Goal: Task Accomplishment & Management: Use online tool/utility

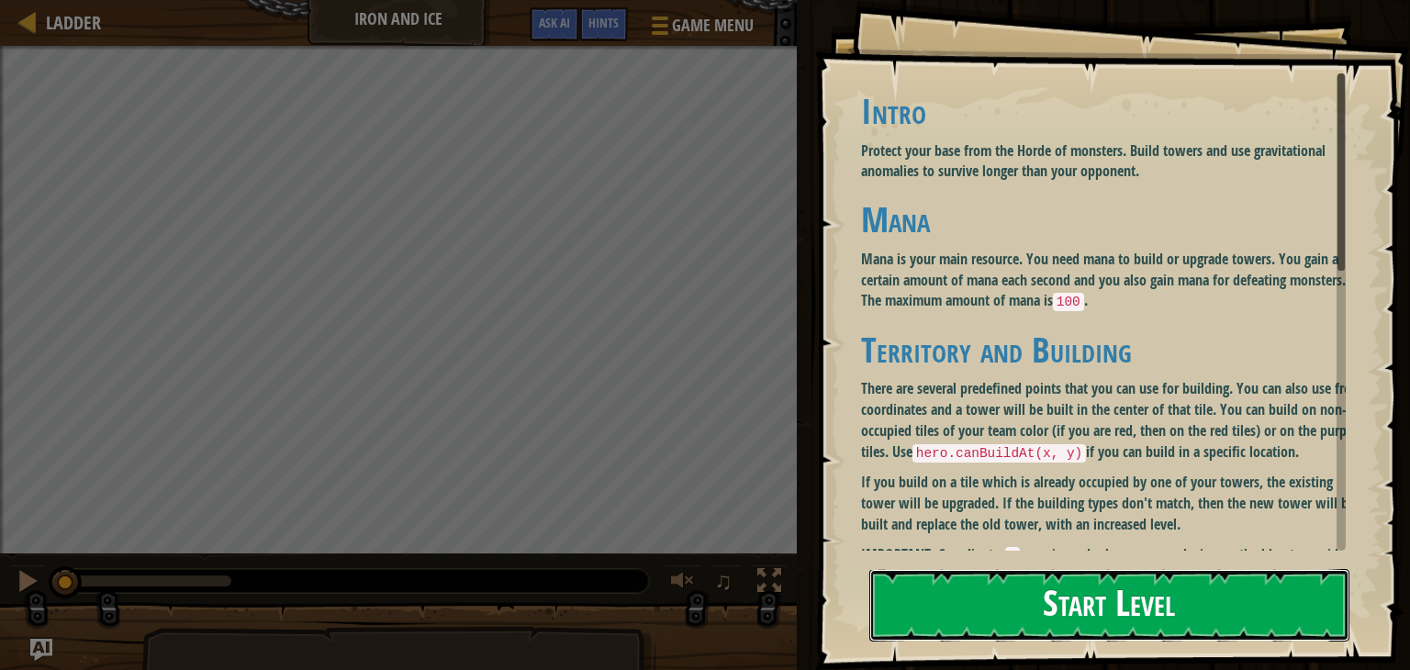
click at [1250, 587] on button "Start Level" at bounding box center [1109, 605] width 480 height 73
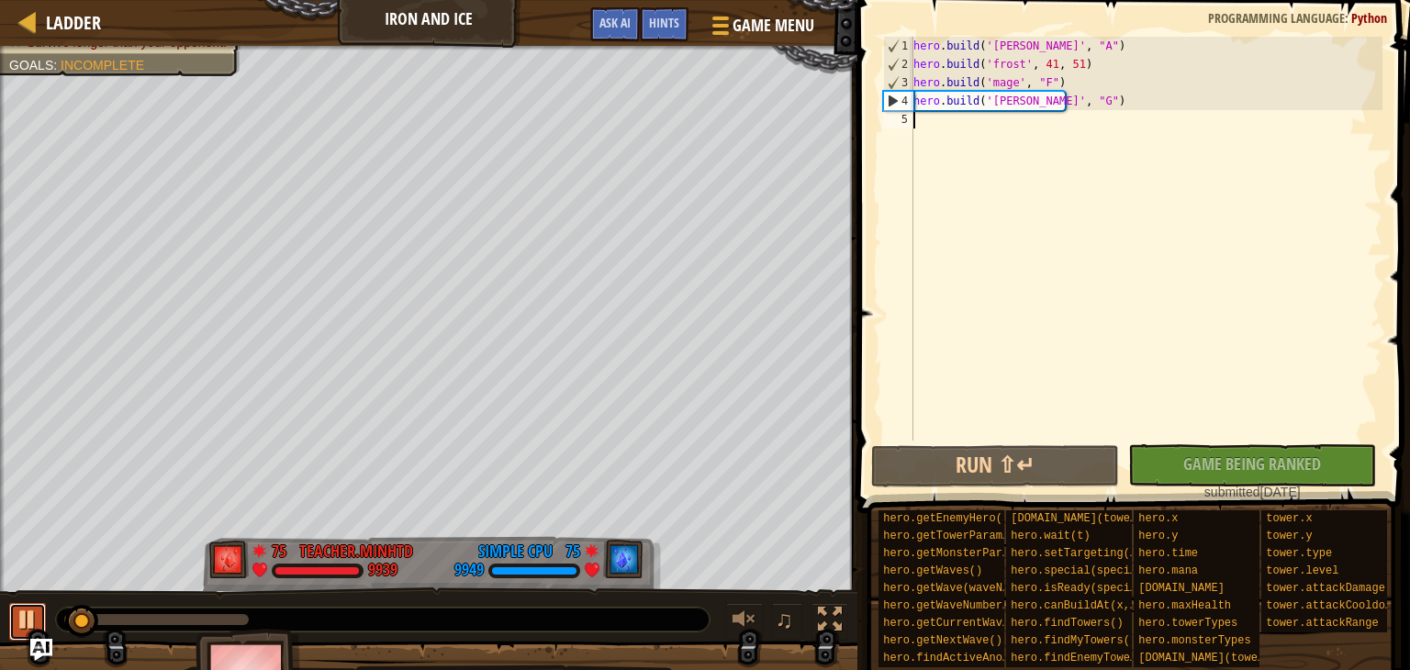
click at [27, 620] on div at bounding box center [28, 620] width 24 height 24
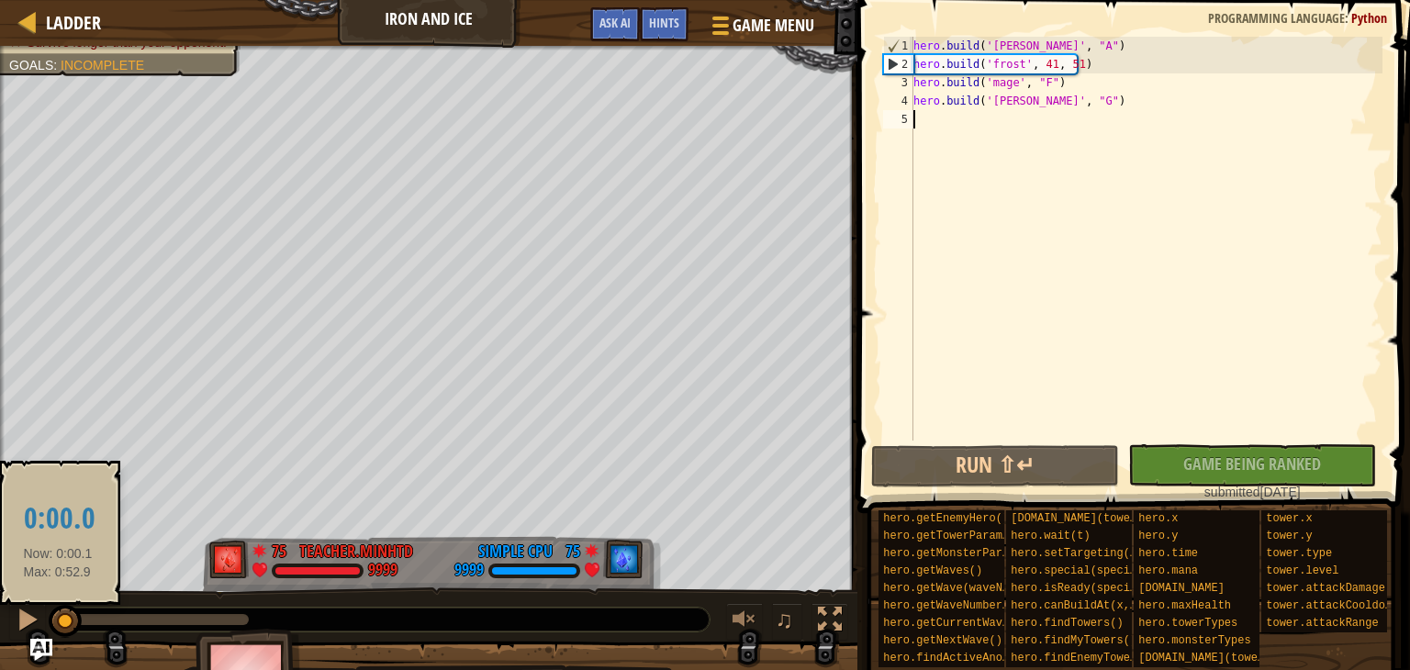
drag, startPoint x: 78, startPoint y: 623, endPoint x: 58, endPoint y: 612, distance: 23.0
click at [58, 612] on div at bounding box center [65, 621] width 33 height 33
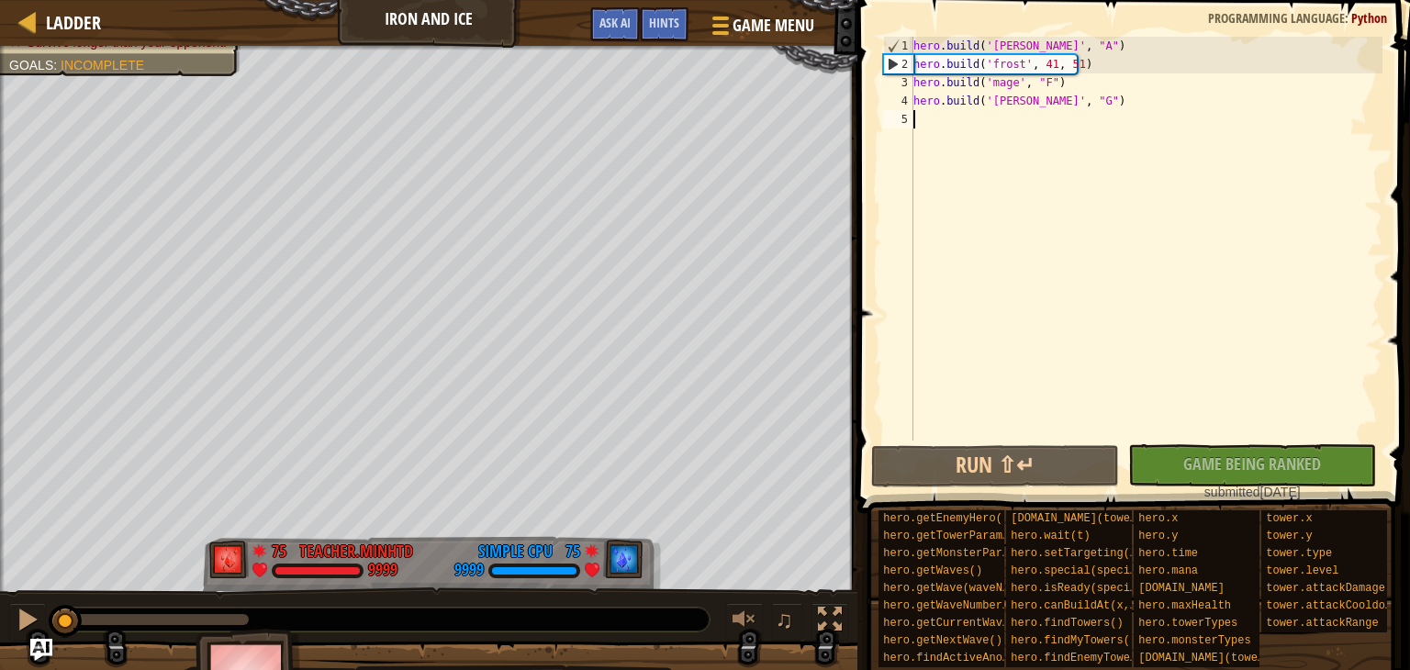
click at [944, 116] on div "hero . build ( '[PERSON_NAME]' , "A" ) hero . build ( 'frost' , 41 , 51 ) hero …" at bounding box center [1146, 257] width 473 height 441
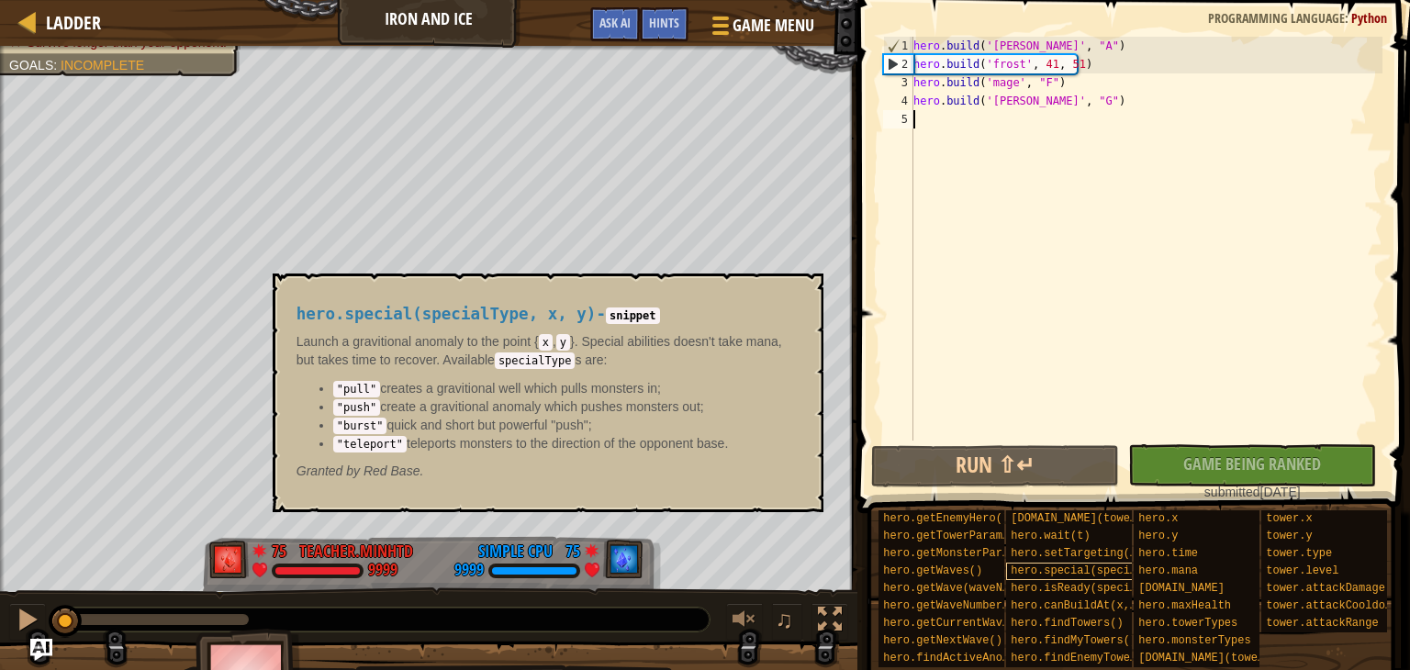
scroll to position [14, 0]
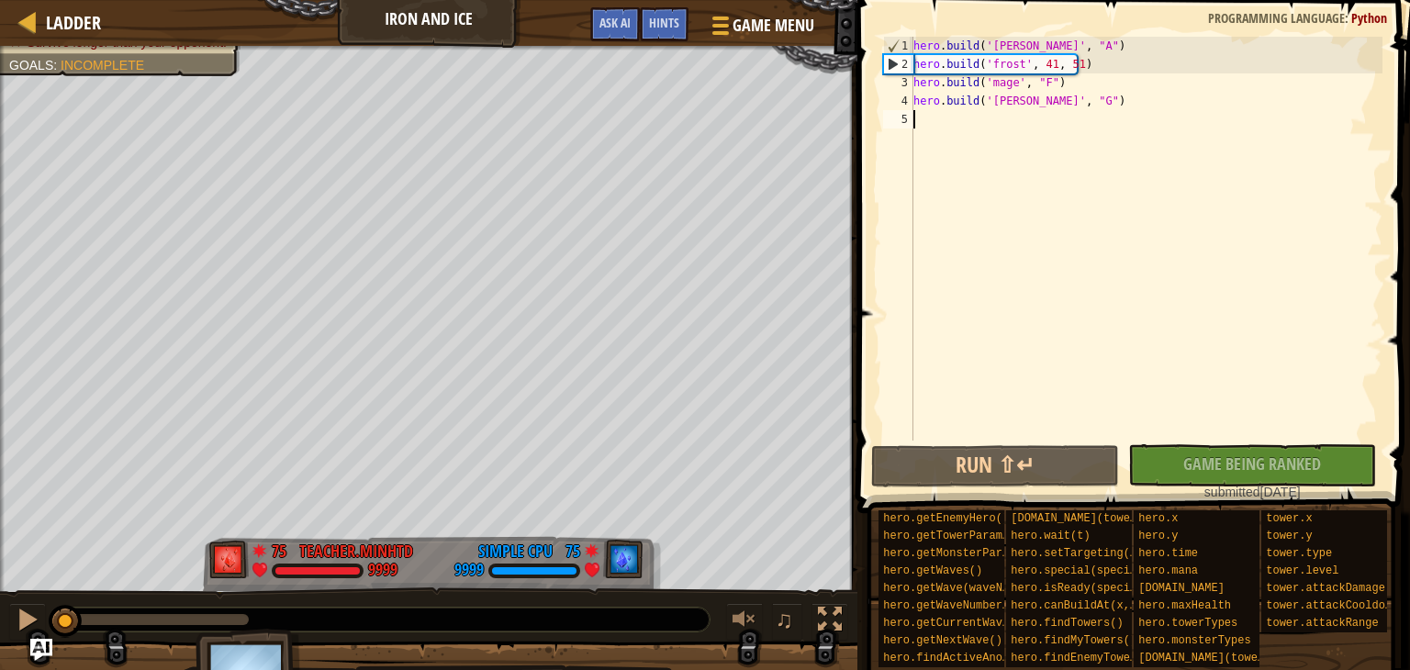
click at [1083, 129] on div "hero . build ( '[PERSON_NAME]' , "A" ) hero . build ( 'frost' , 41 , 51 ) hero …" at bounding box center [1146, 257] width 473 height 441
click at [1056, 481] on button "Run ⇧↵" at bounding box center [995, 466] width 248 height 42
click at [28, 631] on div at bounding box center [28, 620] width 24 height 24
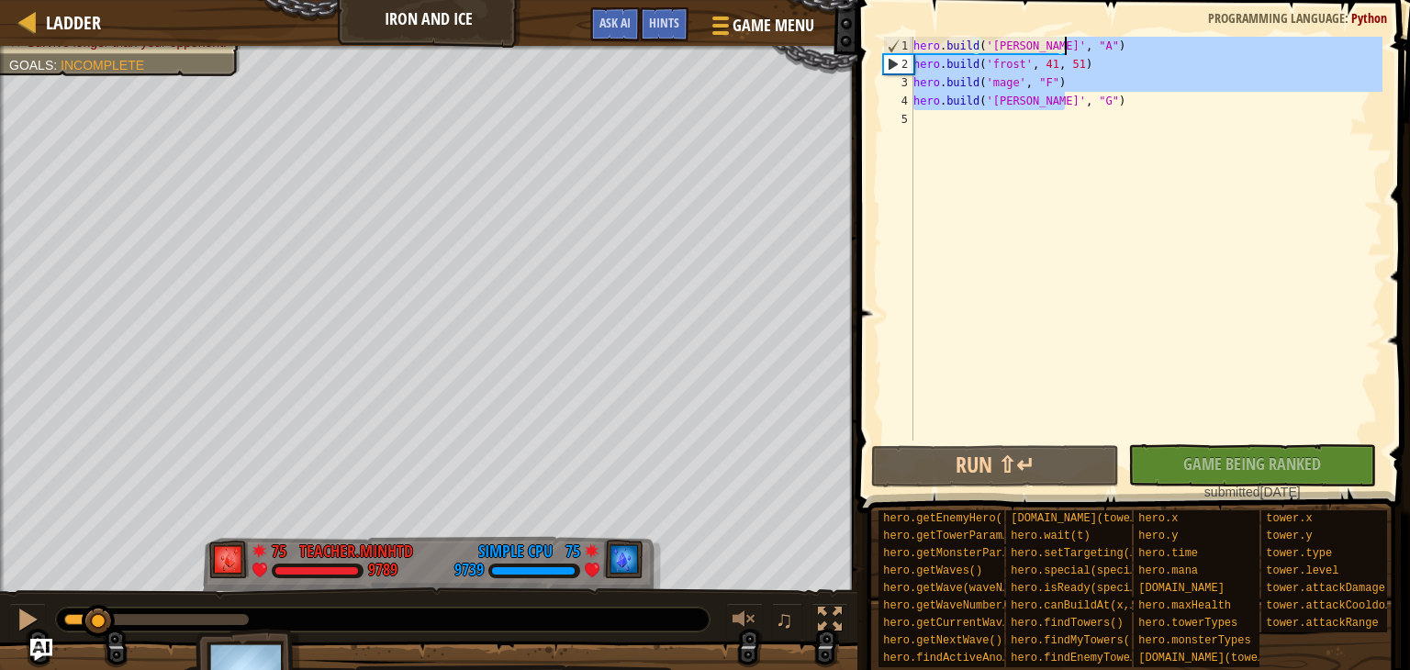
drag, startPoint x: 1077, startPoint y: 100, endPoint x: 1091, endPoint y: 49, distance: 53.5
click at [1091, 49] on div "hero . build ( '[PERSON_NAME]' , "A" ) hero . build ( 'frost' , 41 , 51 ) hero …" at bounding box center [1146, 257] width 473 height 441
type textarea "[DOMAIN_NAME]('[PERSON_NAME]', "A")"
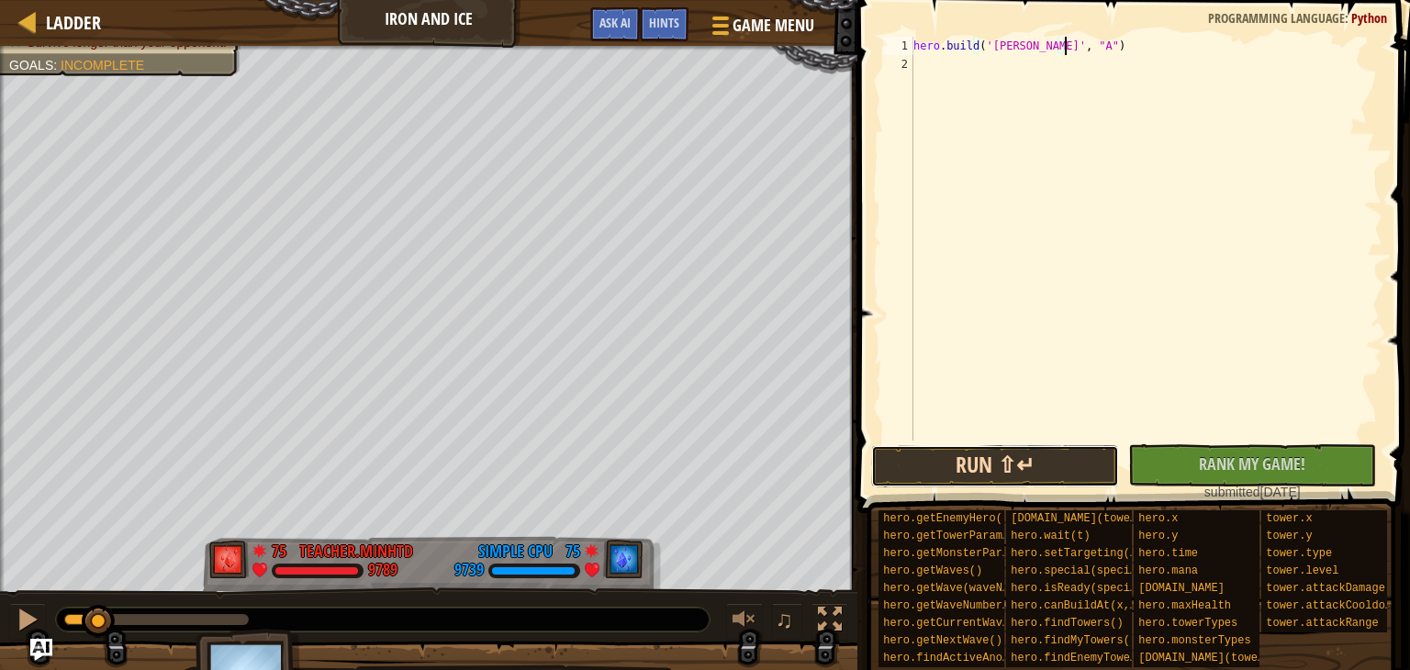
click at [1003, 455] on button "Run ⇧↵" at bounding box center [995, 466] width 248 height 42
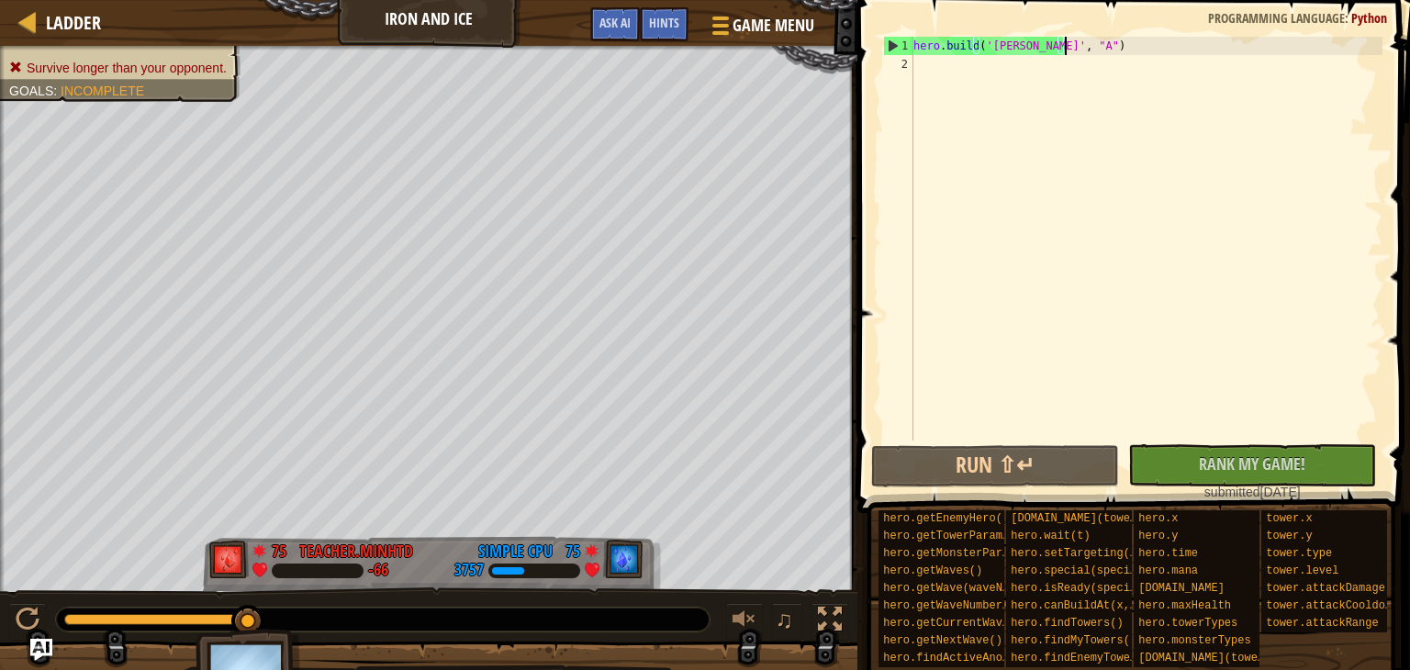
drag, startPoint x: 159, startPoint y: 613, endPoint x: 268, endPoint y: 611, distance: 109.2
click at [268, 611] on div at bounding box center [383, 620] width 654 height 24
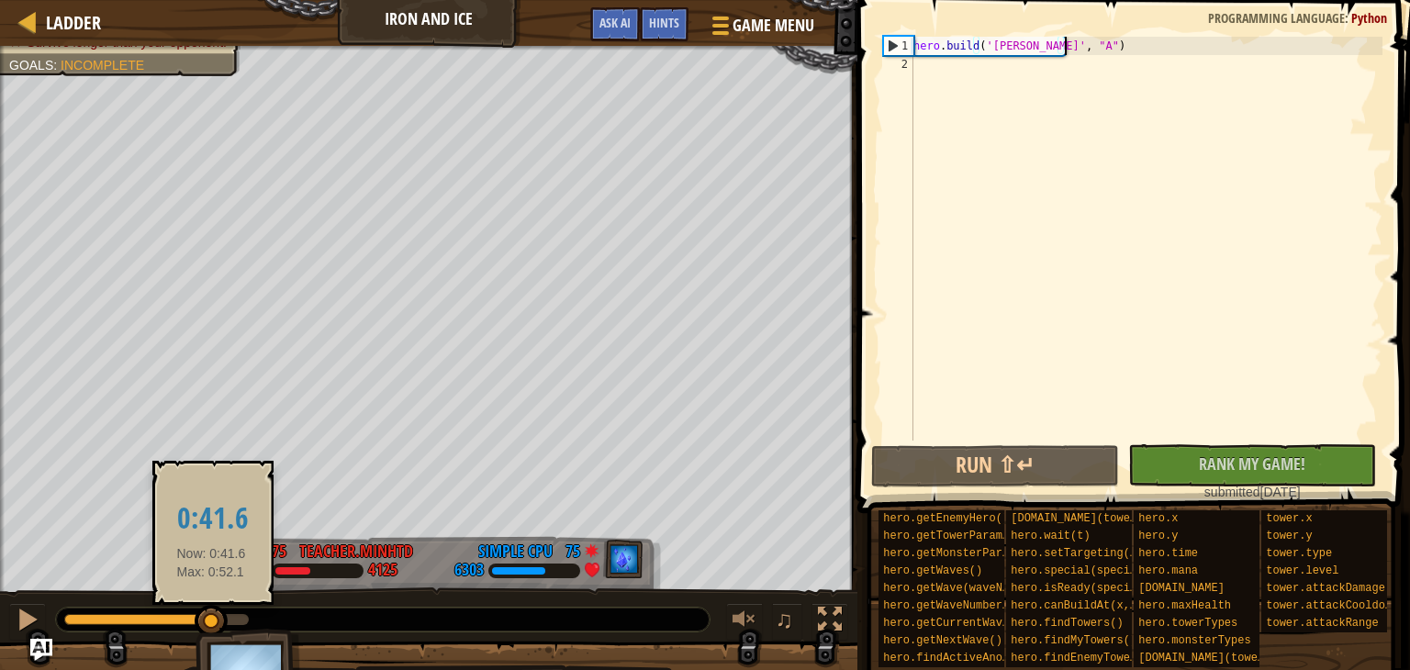
drag, startPoint x: 81, startPoint y: 621, endPoint x: 211, endPoint y: 609, distance: 130.9
click at [211, 609] on div at bounding box center [211, 621] width 33 height 33
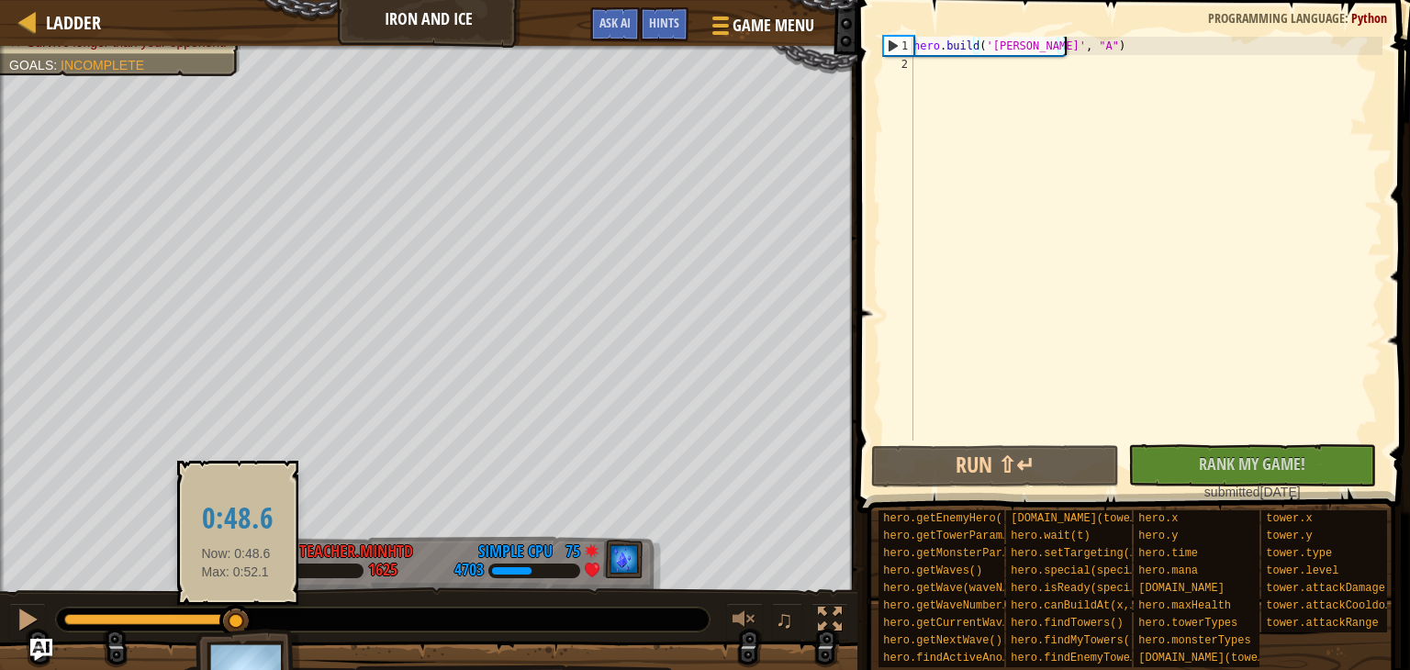
drag, startPoint x: 211, startPoint y: 620, endPoint x: 236, endPoint y: 627, distance: 25.8
click at [236, 627] on div at bounding box center [235, 621] width 33 height 33
